Goal: Information Seeking & Learning: Learn about a topic

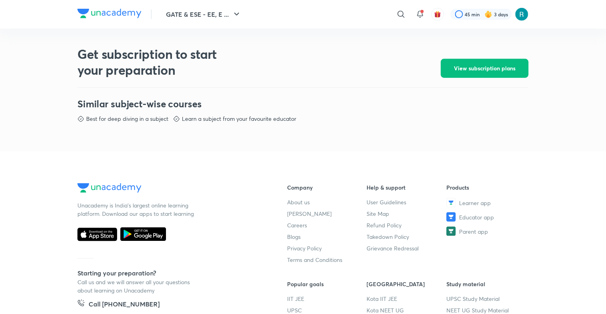
scroll to position [347, 0]
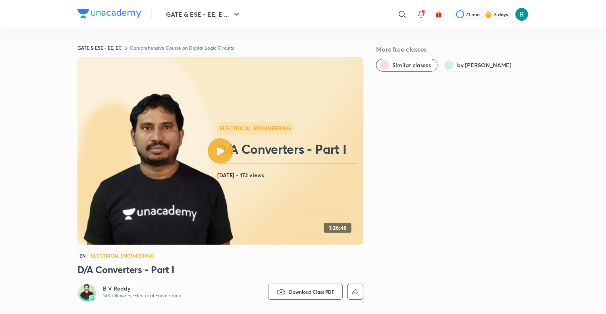
click at [179, 46] on link "Comprehensive Course on Digital Logic Circuits" at bounding box center [182, 48] width 104 height 6
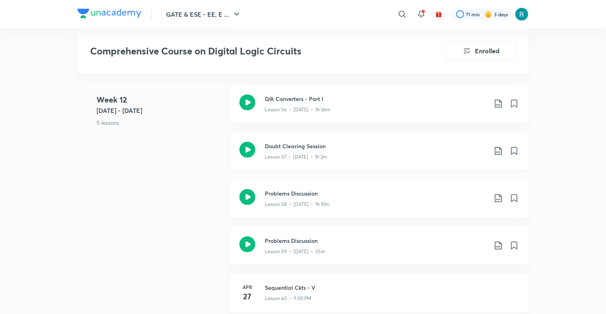
scroll to position [3484, 0]
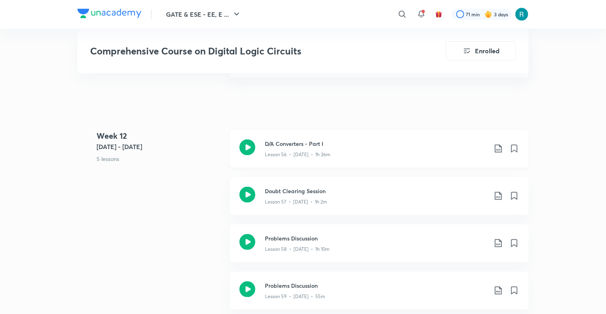
click at [340, 148] on div "Lesson 56 • Apr 21 • 1h 26m" at bounding box center [376, 153] width 223 height 10
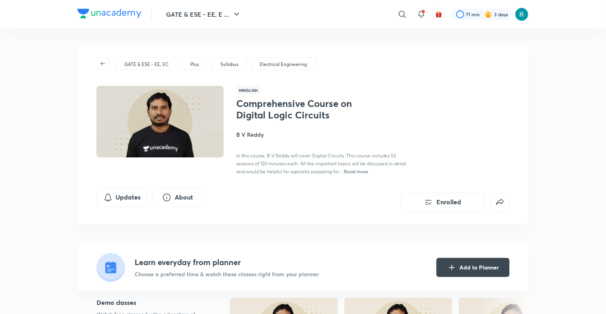
click at [163, 61] on p "GATE & ESE - EE, EC" at bounding box center [146, 64] width 45 height 7
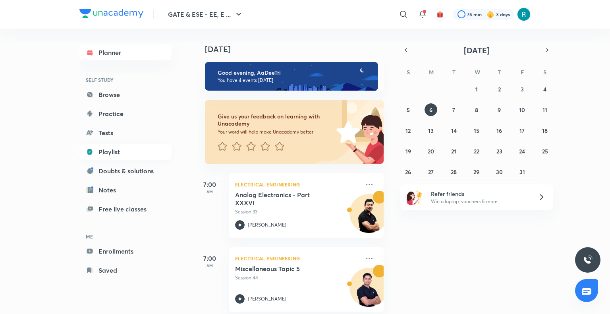
click at [107, 156] on link "Playlist" at bounding box center [125, 152] width 92 height 16
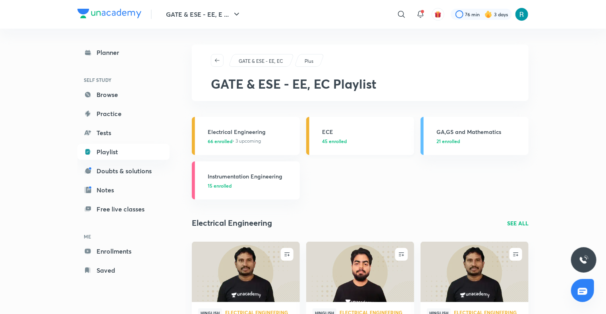
click at [348, 136] on div "ECE 45 enrolled" at bounding box center [365, 136] width 87 height 17
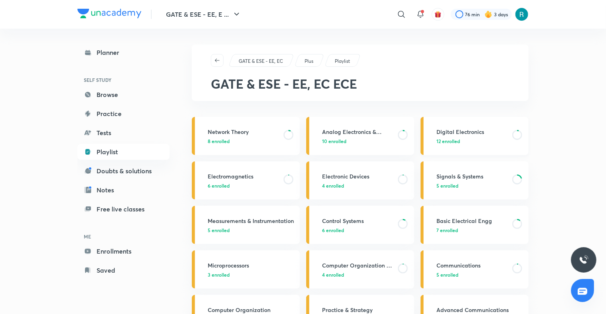
click at [477, 142] on p "12 enrolled" at bounding box center [472, 140] width 71 height 7
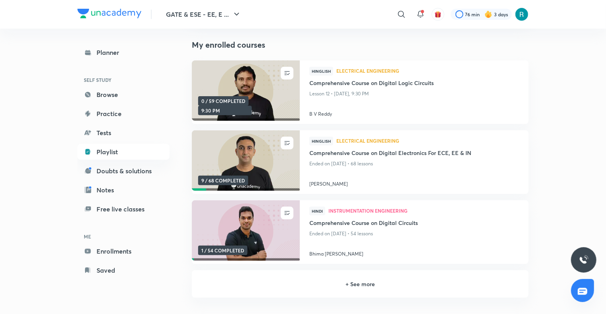
scroll to position [113, 0]
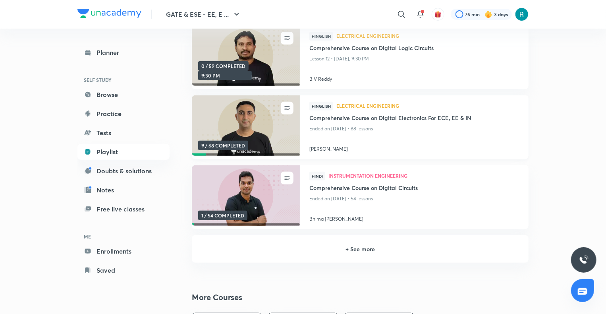
click at [277, 137] on img at bounding box center [246, 126] width 110 height 62
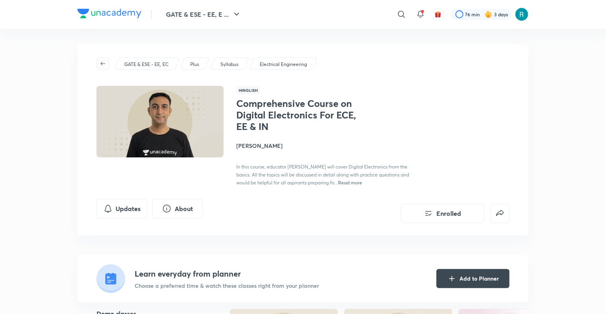
click at [100, 63] on icon "button" at bounding box center [103, 63] width 6 height 6
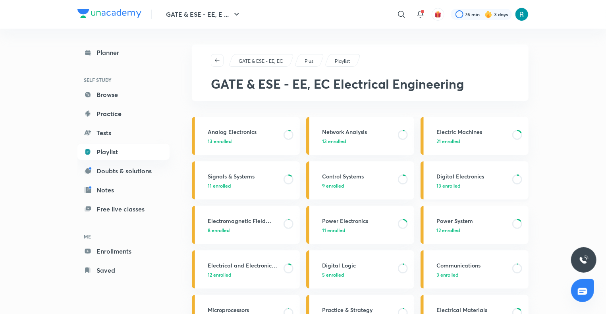
click at [467, 183] on p "13 enrolled" at bounding box center [472, 185] width 71 height 7
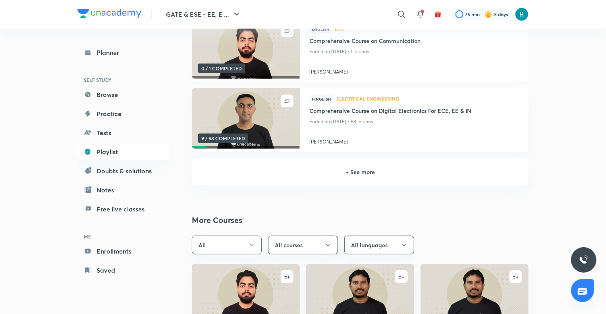
scroll to position [150, 0]
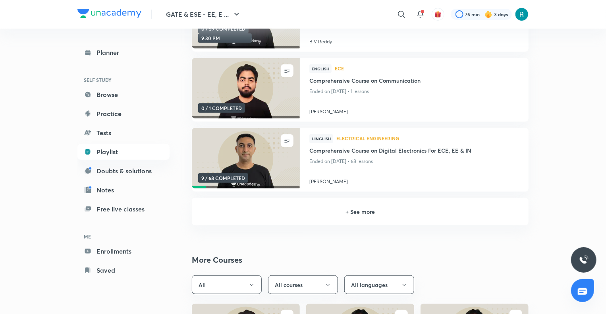
click at [346, 209] on h6 "+ See more" at bounding box center [360, 211] width 318 height 8
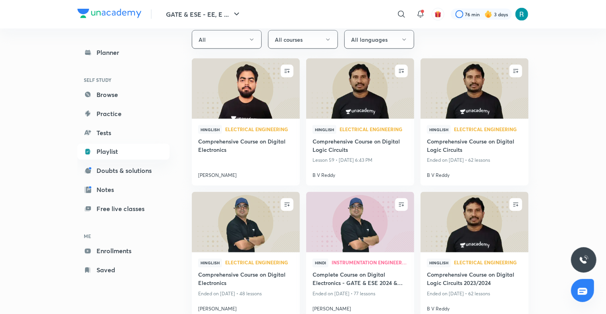
scroll to position [615, 0]
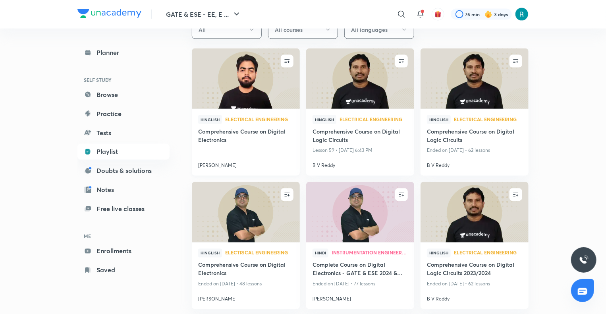
click at [245, 93] on img at bounding box center [246, 79] width 110 height 62
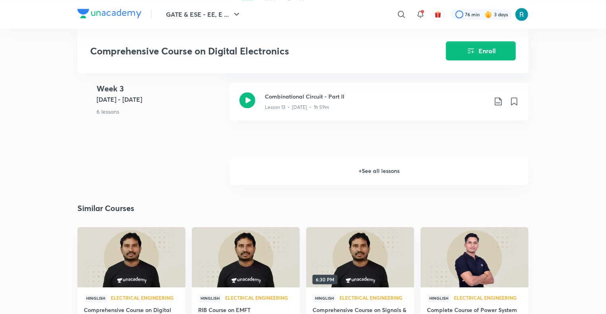
scroll to position [987, 0]
click at [359, 178] on h6 "+ See all lessons" at bounding box center [379, 171] width 299 height 28
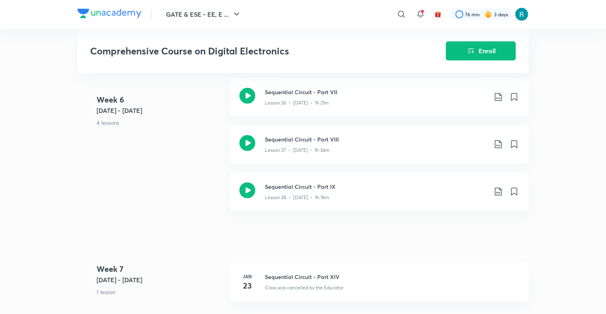
scroll to position [1735, 0]
click at [497, 196] on icon at bounding box center [498, 192] width 7 height 8
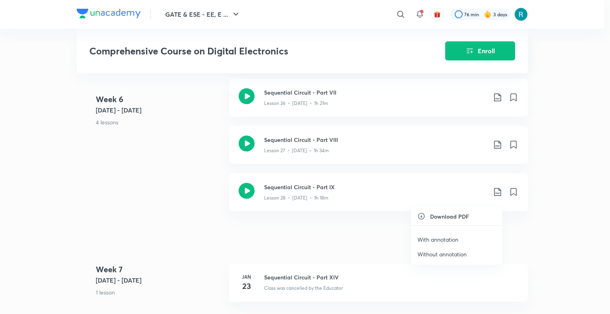
click at [443, 238] on p "With annotation" at bounding box center [438, 239] width 41 height 8
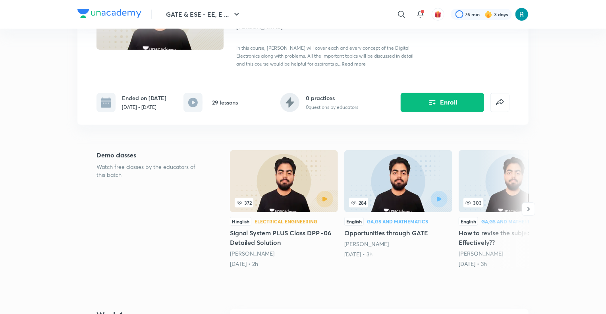
scroll to position [0, 0]
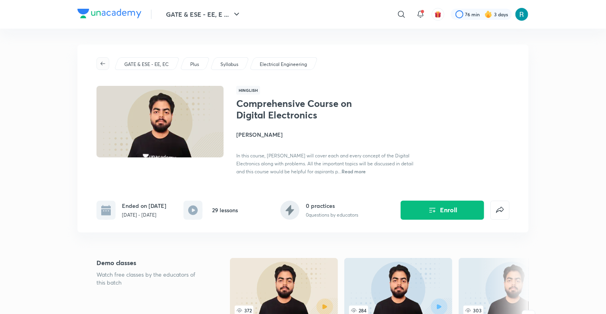
click at [104, 66] on icon "button" at bounding box center [103, 63] width 6 height 6
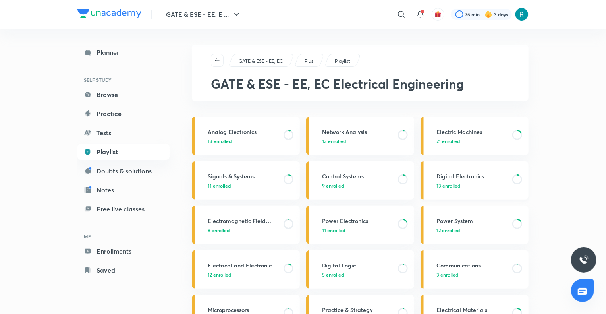
click at [466, 182] on p "13 enrolled" at bounding box center [472, 185] width 71 height 7
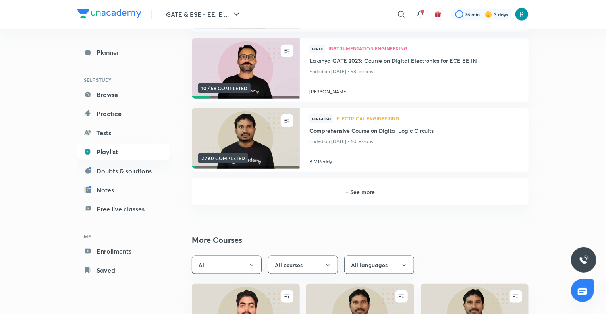
scroll to position [381, 0]
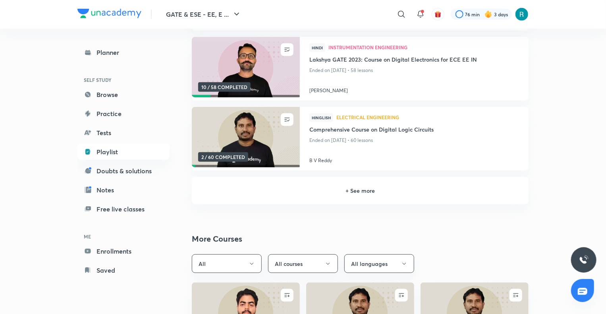
click at [346, 190] on h6 "+ See more" at bounding box center [360, 190] width 318 height 8
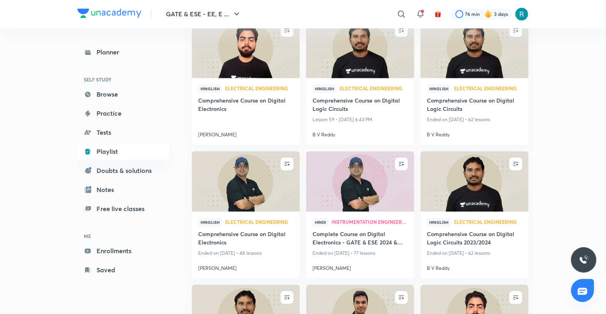
scroll to position [752, 0]
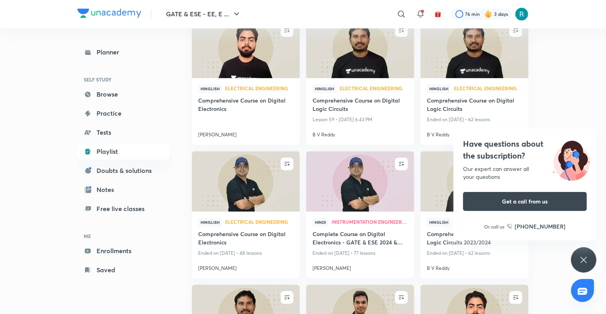
click at [584, 260] on icon at bounding box center [584, 260] width 6 height 6
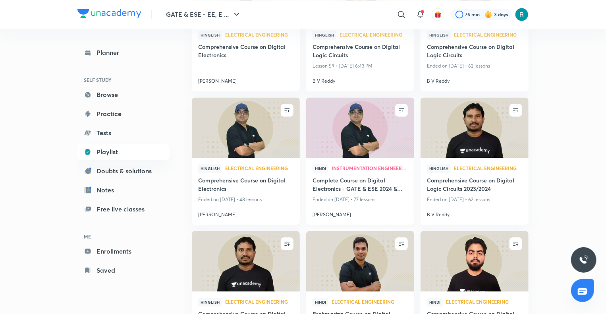
scroll to position [811, 0]
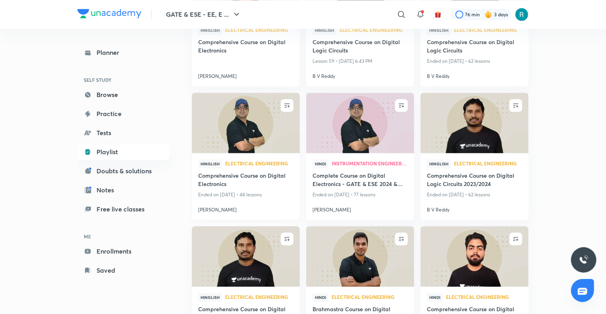
click at [248, 133] on img at bounding box center [246, 123] width 110 height 62
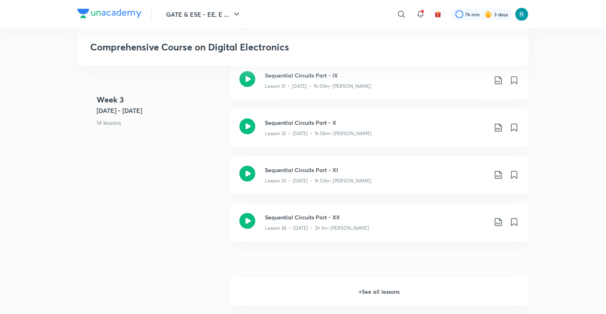
scroll to position [1766, 0]
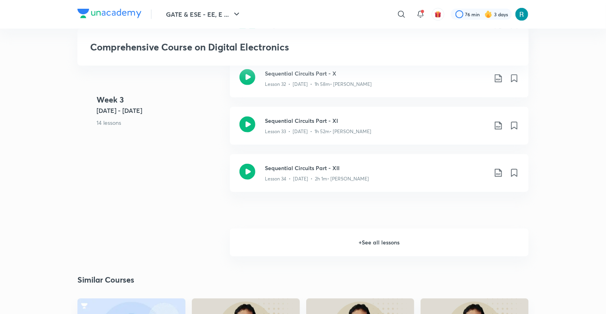
click at [359, 238] on h6 "+ See all lessons" at bounding box center [379, 242] width 299 height 28
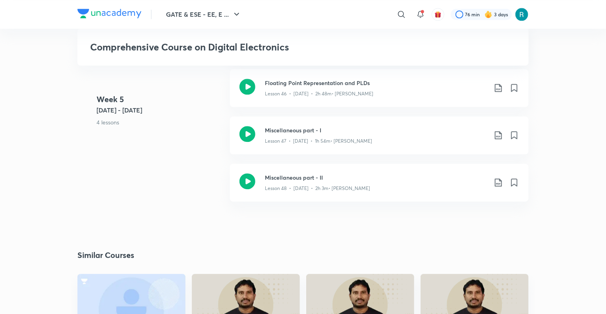
scroll to position [2455, 0]
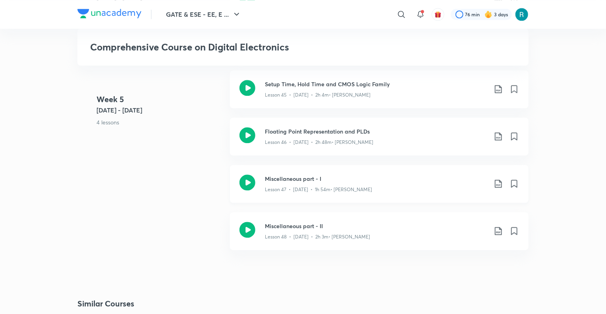
click at [499, 182] on icon at bounding box center [499, 184] width 10 height 10
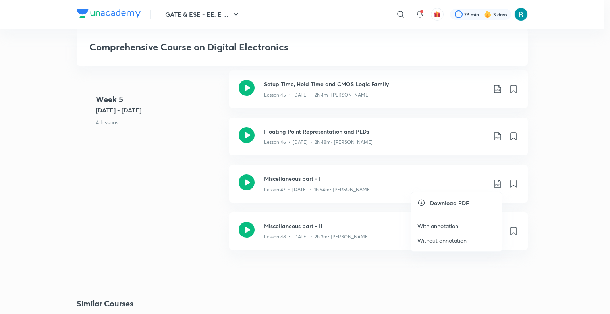
click at [442, 223] on p "With annotation" at bounding box center [438, 226] width 41 height 8
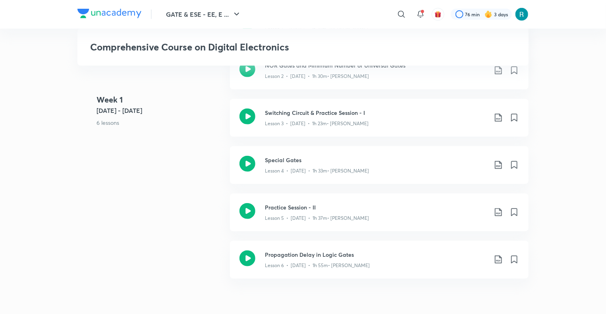
scroll to position [0, 0]
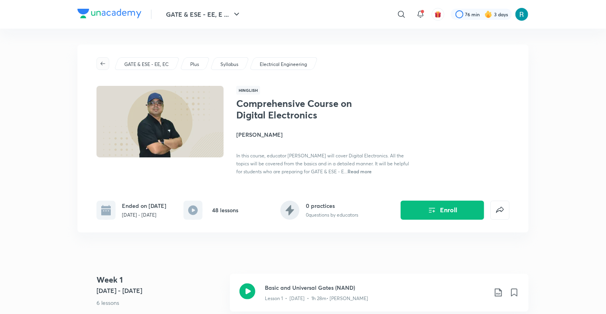
click at [102, 64] on icon "button" at bounding box center [103, 64] width 5 height 4
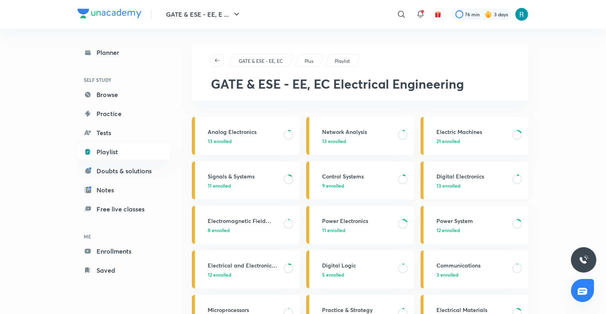
click at [472, 180] on div "Digital Electronics 13 enrolled" at bounding box center [480, 180] width 87 height 17
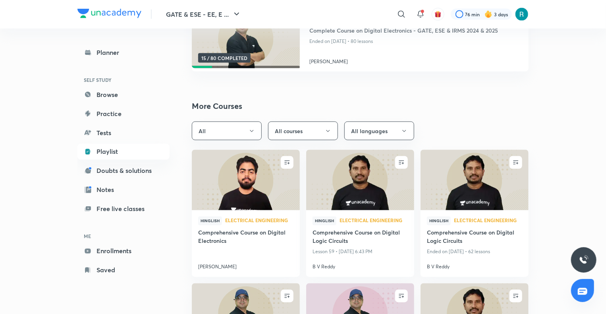
scroll to position [534, 0]
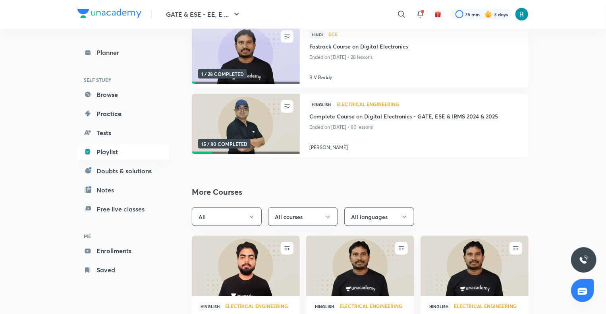
click at [257, 122] on img at bounding box center [246, 124] width 110 height 62
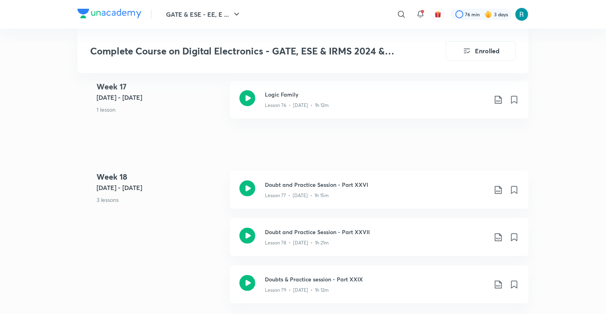
scroll to position [4569, 0]
click at [497, 190] on icon at bounding box center [499, 191] width 10 height 10
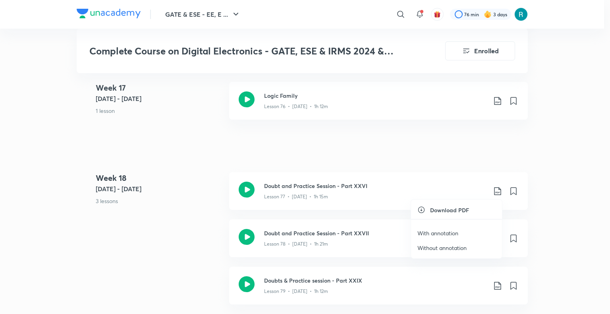
click at [438, 231] on p "With annotation" at bounding box center [438, 233] width 41 height 8
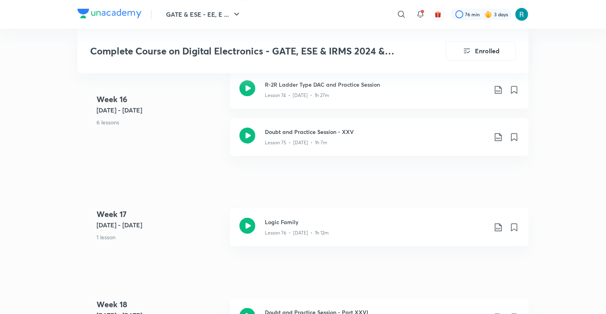
scroll to position [4442, 0]
click at [498, 226] on icon at bounding box center [499, 228] width 10 height 10
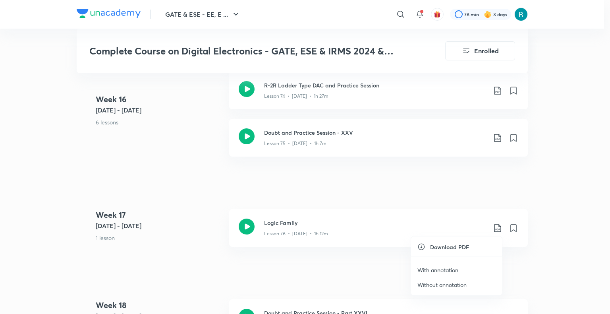
click at [435, 268] on p "With annotation" at bounding box center [438, 270] width 41 height 8
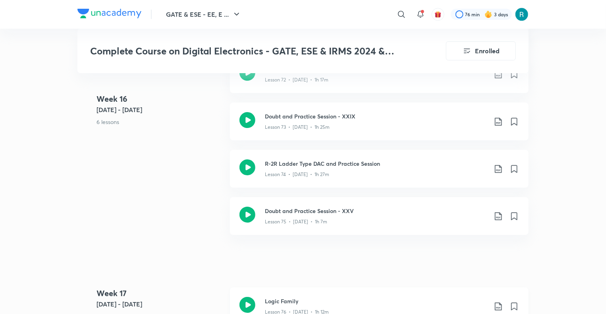
scroll to position [4363, 0]
click at [499, 169] on icon at bounding box center [498, 169] width 7 height 8
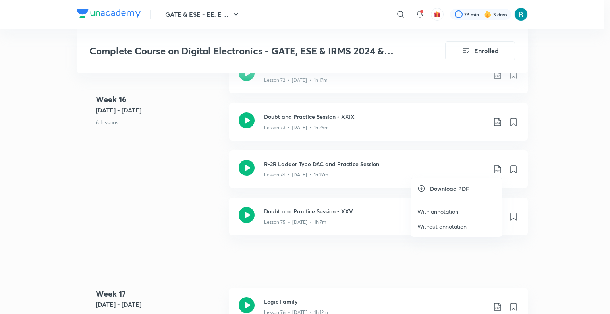
click at [443, 210] on p "With annotation" at bounding box center [438, 211] width 41 height 8
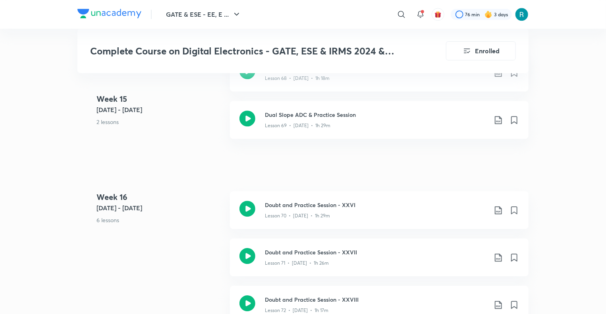
scroll to position [4133, 0]
click at [498, 118] on icon at bounding box center [499, 121] width 10 height 10
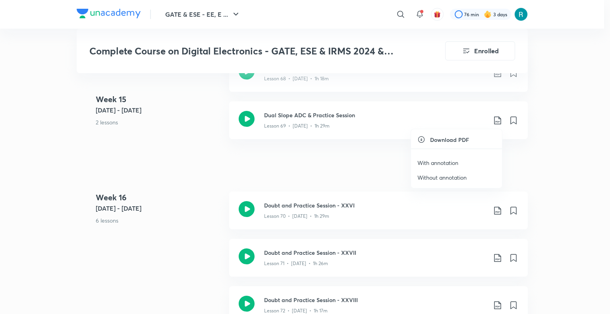
click at [439, 164] on p "With annotation" at bounding box center [438, 163] width 41 height 8
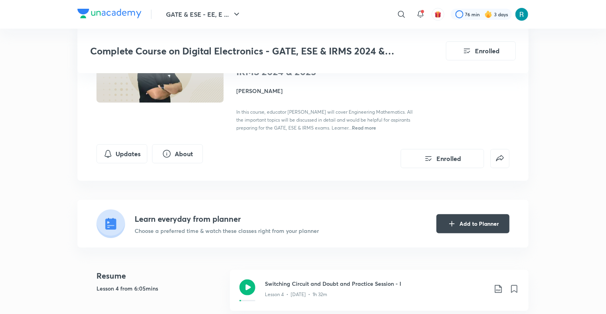
scroll to position [0, 0]
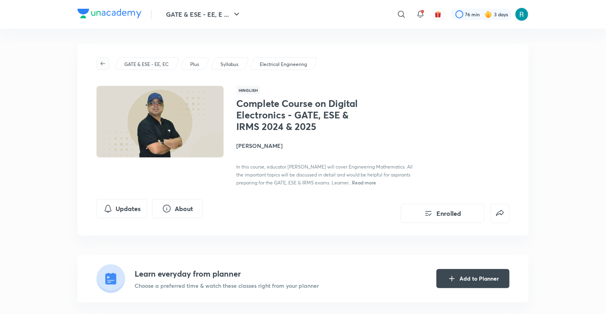
click at [103, 64] on icon "button" at bounding box center [103, 64] width 5 height 4
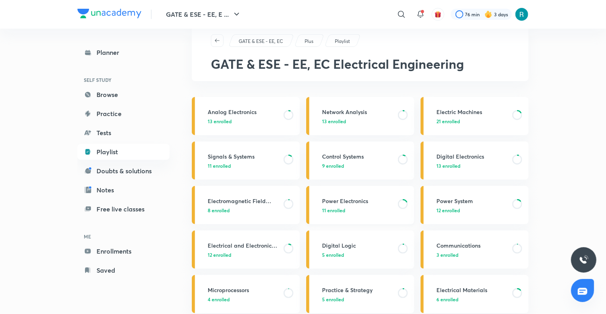
scroll to position [21, 0]
click at [358, 249] on div "Digital Logic 5 enrolled" at bounding box center [365, 248] width 87 height 17
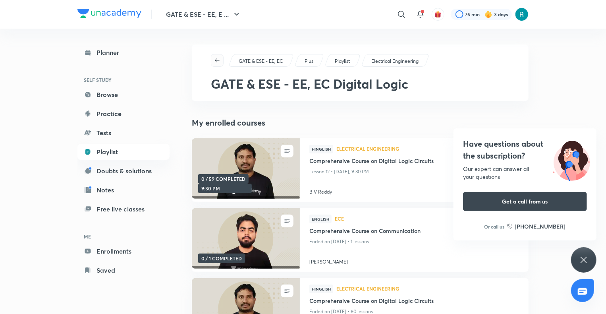
click at [217, 58] on icon "button" at bounding box center [217, 60] width 5 height 4
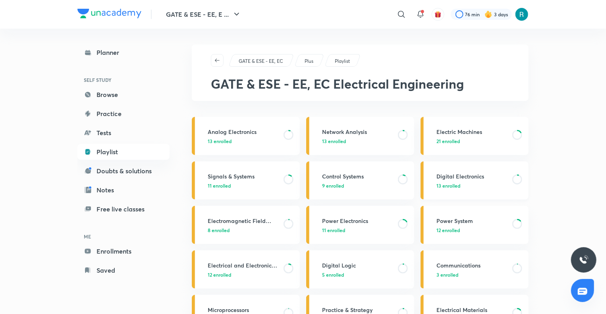
click at [485, 182] on p "13 enrolled" at bounding box center [472, 185] width 71 height 7
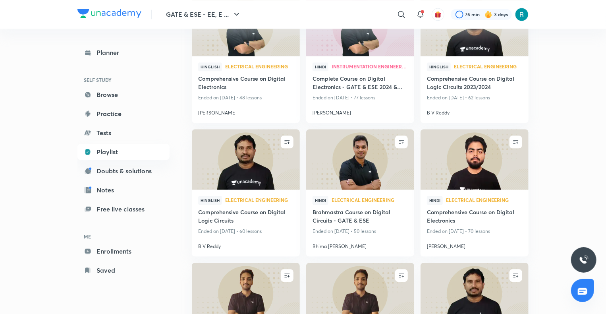
scroll to position [908, 0]
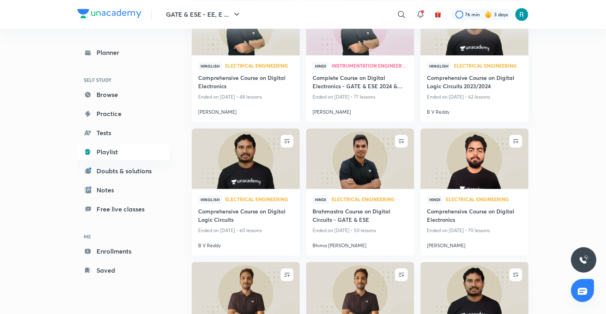
click at [472, 168] on img at bounding box center [475, 159] width 110 height 62
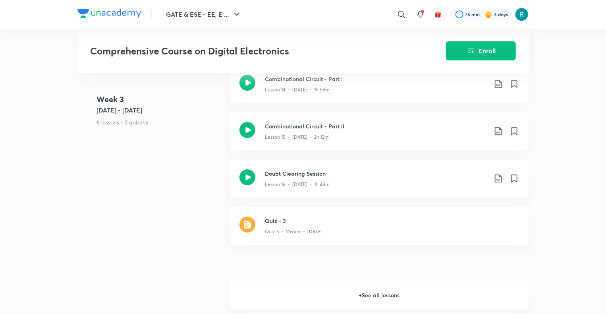
scroll to position [1240, 0]
click at [358, 295] on h6 "+ See all lessons" at bounding box center [379, 296] width 299 height 28
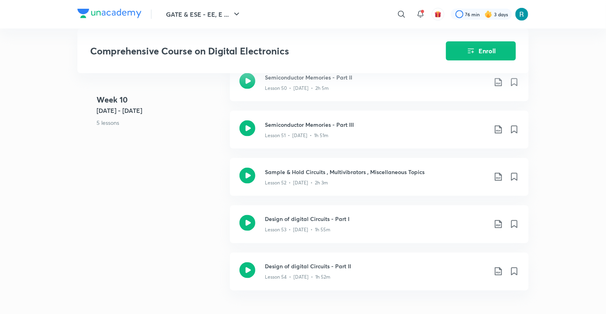
scroll to position [3576, 0]
click at [497, 223] on icon at bounding box center [499, 224] width 10 height 10
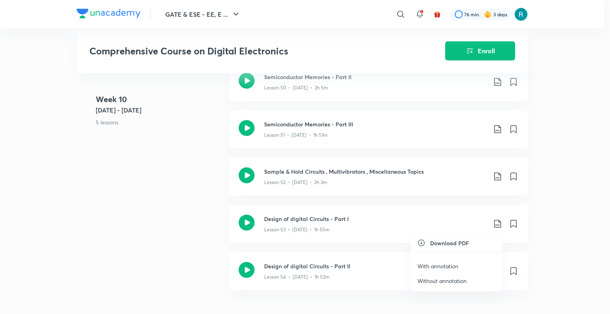
click at [436, 265] on p "With annotation" at bounding box center [438, 266] width 41 height 8
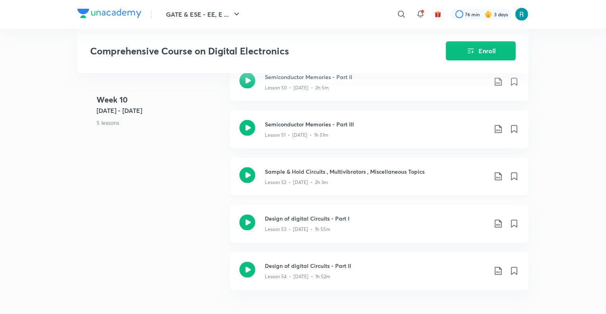
click at [497, 176] on icon at bounding box center [499, 177] width 10 height 10
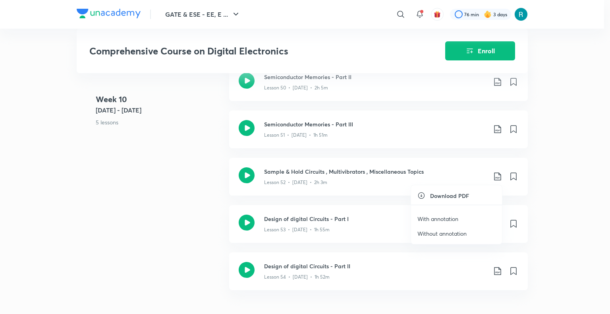
click at [437, 219] on p "With annotation" at bounding box center [438, 219] width 41 height 8
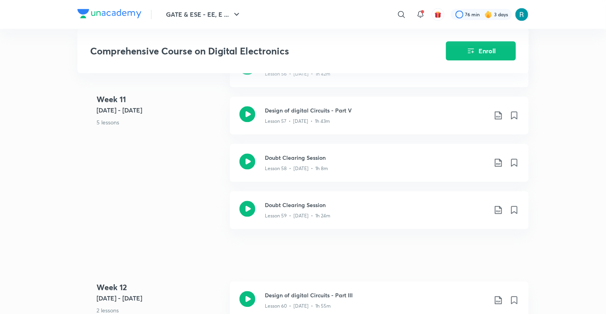
scroll to position [3915, 0]
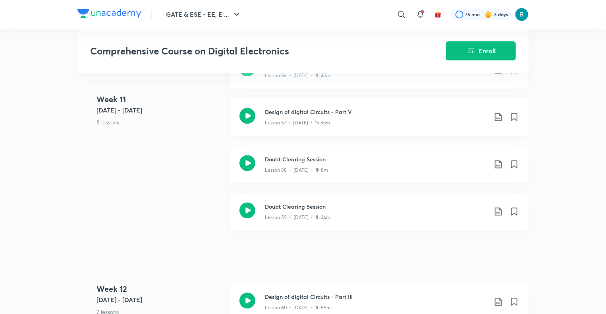
click at [498, 115] on icon at bounding box center [499, 117] width 10 height 10
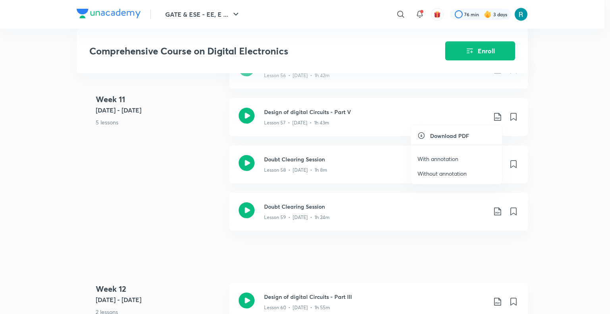
click at [424, 159] on p "With annotation" at bounding box center [438, 159] width 41 height 8
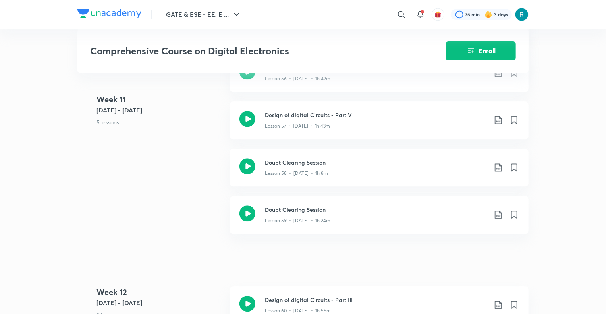
scroll to position [3904, 0]
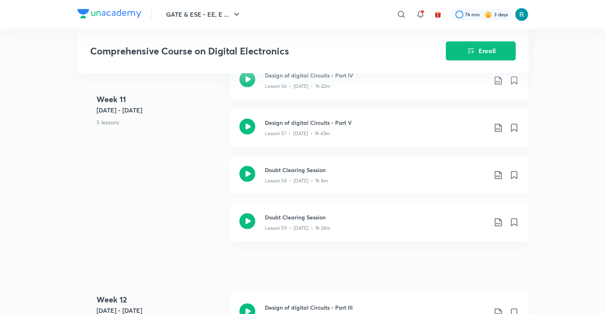
click at [499, 174] on icon at bounding box center [499, 175] width 10 height 10
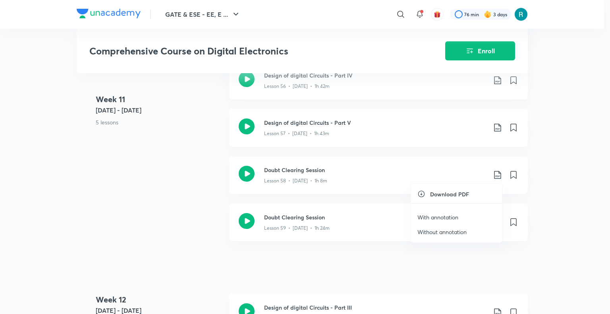
click at [448, 214] on p "With annotation" at bounding box center [438, 217] width 41 height 8
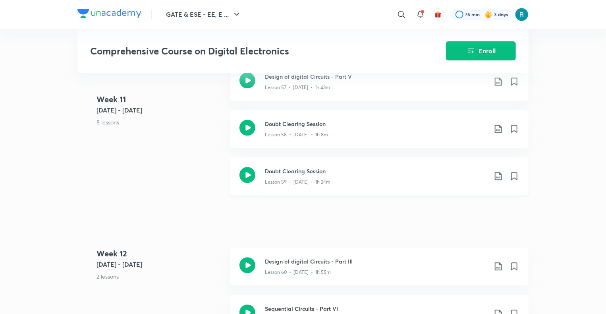
scroll to position [3952, 0]
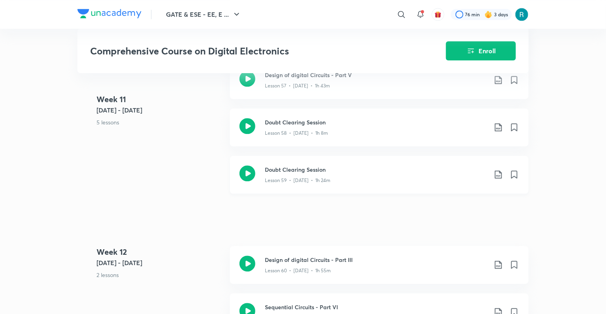
click at [498, 175] on icon at bounding box center [499, 175] width 10 height 10
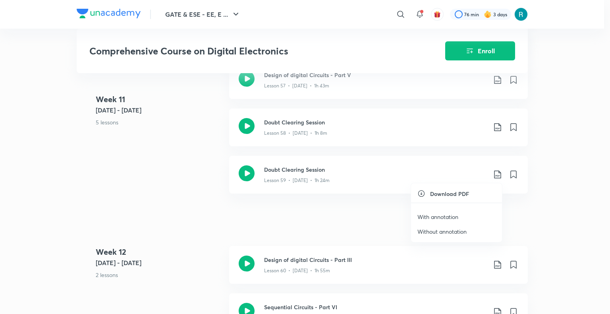
click at [435, 216] on p "With annotation" at bounding box center [438, 217] width 41 height 8
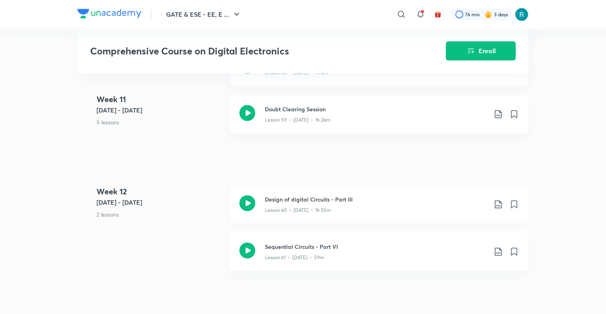
scroll to position [4019, 0]
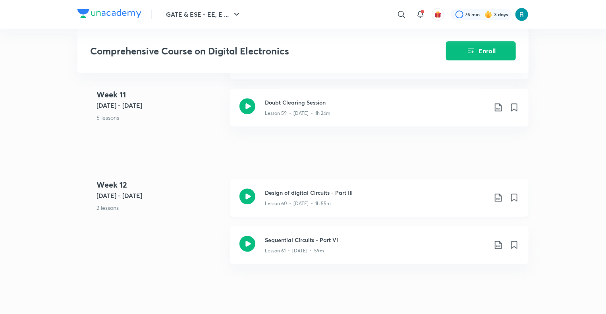
click at [498, 196] on icon at bounding box center [499, 198] width 10 height 10
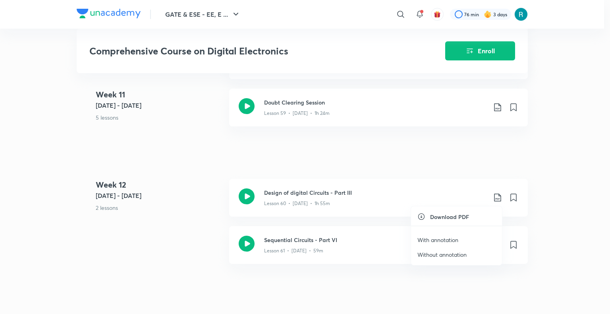
click at [442, 238] on p "With annotation" at bounding box center [438, 240] width 41 height 8
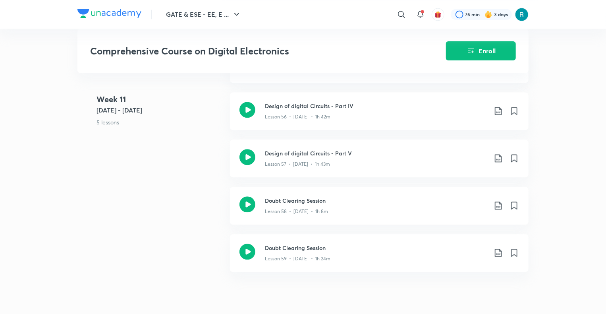
scroll to position [3872, 0]
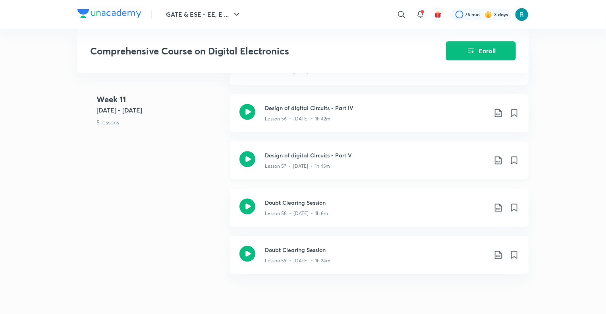
click at [374, 155] on h3 "Design of digital Circuits - Part V" at bounding box center [376, 155] width 223 height 8
